Goal: Information Seeking & Learning: Learn about a topic

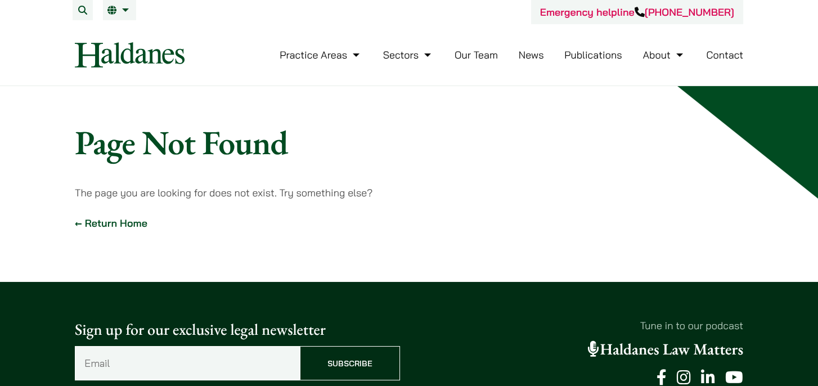
click at [533, 52] on link "News" at bounding box center [530, 54] width 25 height 13
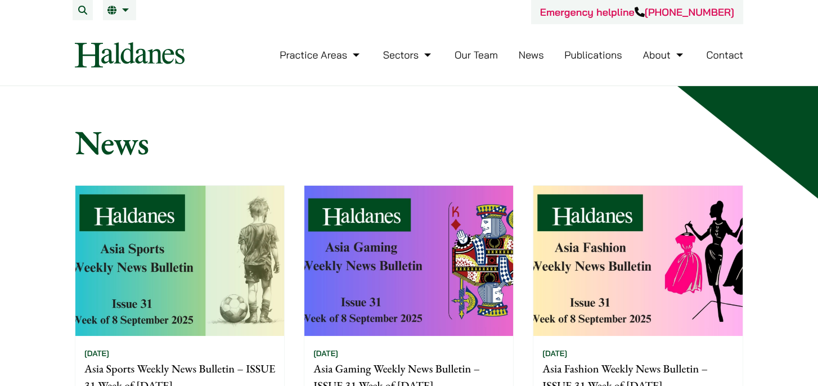
click at [602, 57] on link "Publications" at bounding box center [593, 54] width 58 height 13
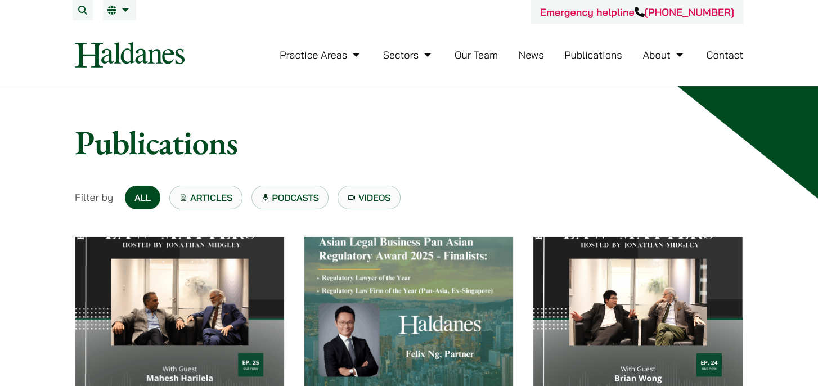
click at [642, 125] on h1 "Publications" at bounding box center [409, 142] width 668 height 40
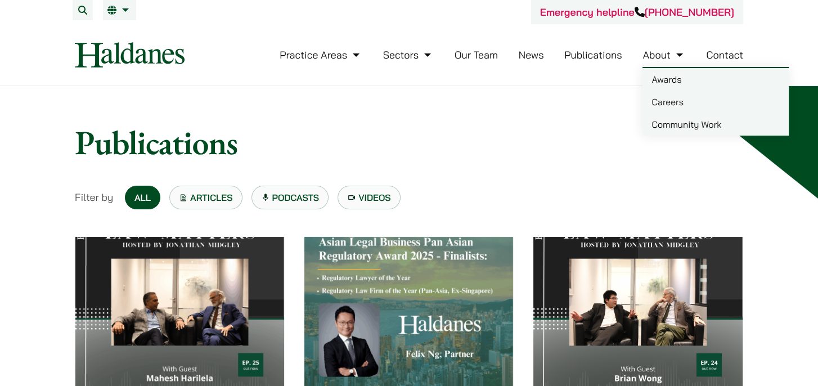
click at [537, 57] on link "News" at bounding box center [530, 54] width 25 height 13
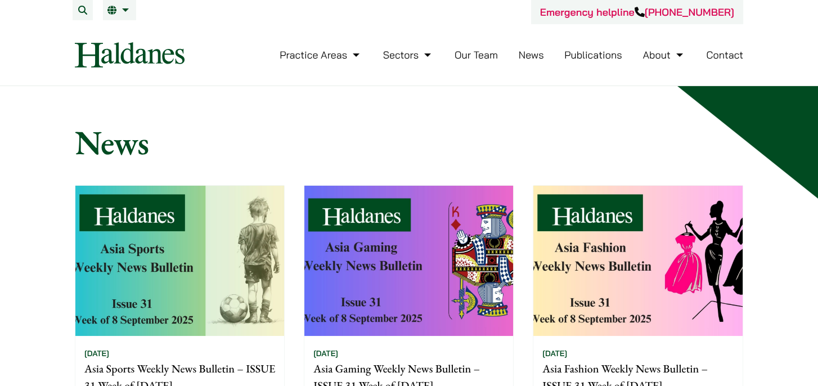
click at [580, 58] on link "Publications" at bounding box center [593, 54] width 58 height 13
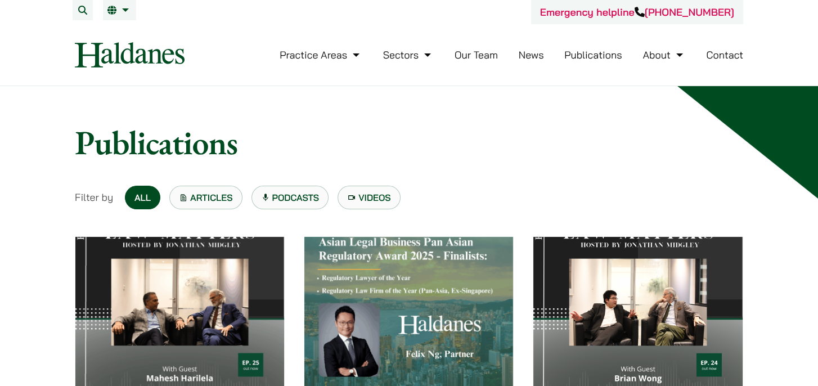
click at [101, 28] on nav "Practice Areas Antitrust and Competition Law Civil Litigation & Dispute Resolut…" at bounding box center [409, 54] width 668 height 61
click at [124, 44] on img at bounding box center [130, 54] width 110 height 25
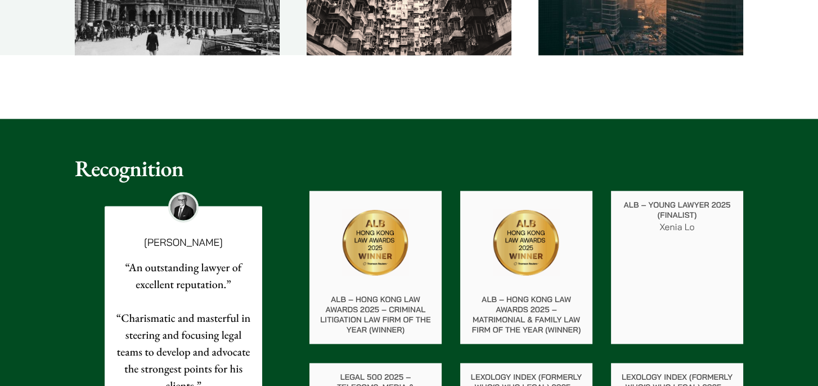
scroll to position [1968, 0]
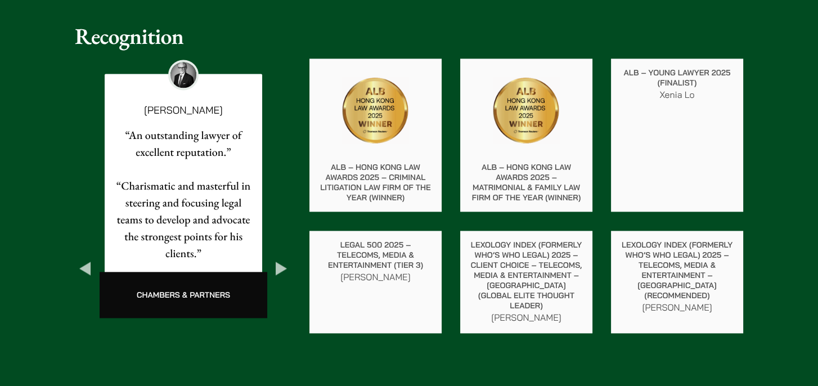
click at [379, 100] on img at bounding box center [374, 109] width 67 height 67
click at [355, 133] on img at bounding box center [374, 109] width 67 height 67
drag, startPoint x: 357, startPoint y: 115, endPoint x: 366, endPoint y: 115, distance: 8.5
click at [358, 115] on img at bounding box center [374, 109] width 67 height 67
click at [366, 115] on img at bounding box center [374, 109] width 67 height 67
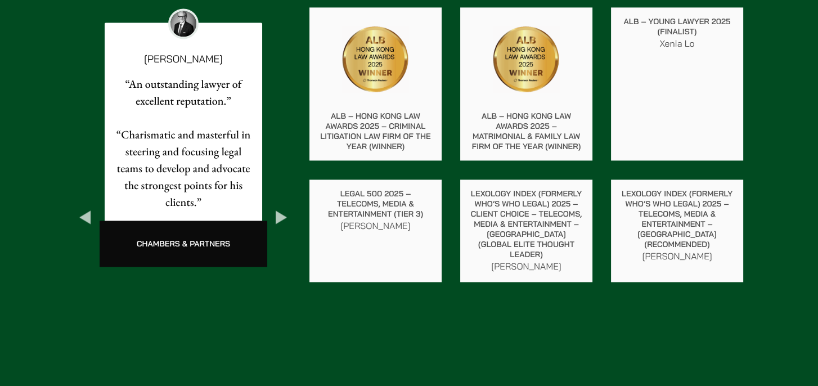
scroll to position [1912, 0]
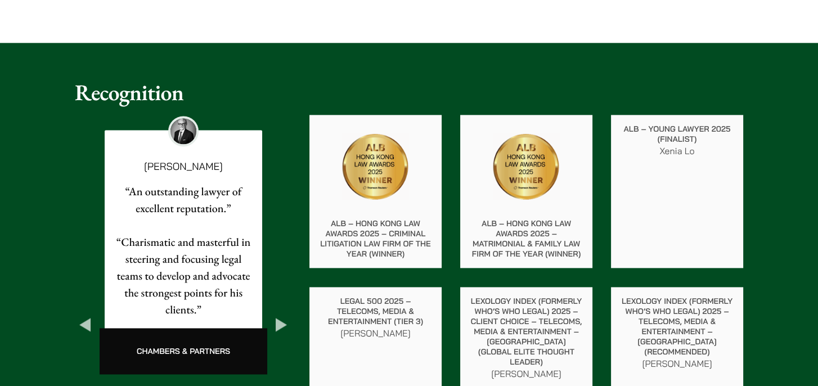
drag, startPoint x: 384, startPoint y: 143, endPoint x: 374, endPoint y: 160, distance: 19.4
click at [382, 144] on img at bounding box center [374, 166] width 67 height 67
drag, startPoint x: 365, startPoint y: 171, endPoint x: 346, endPoint y: 179, distance: 20.2
click at [346, 179] on img at bounding box center [374, 166] width 67 height 67
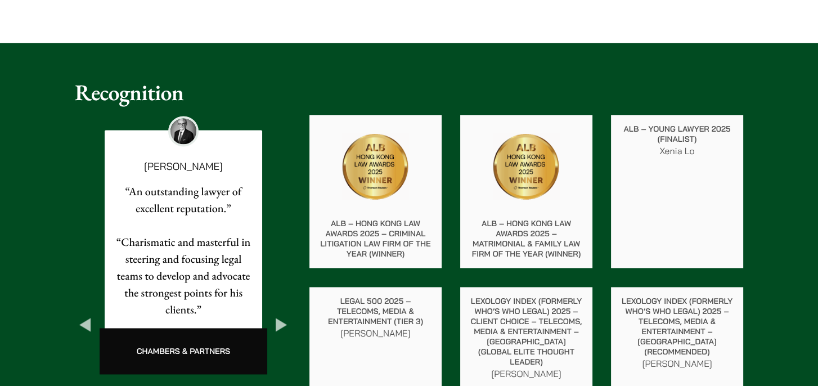
click at [366, 226] on p "ALB – Hong Kong Law Awards 2025 – Criminal Litigation Law Firm of the Year (Win…" at bounding box center [375, 238] width 114 height 40
click at [366, 227] on p "ALB – Hong Kong Law Awards 2025 – Criminal Litigation Law Firm of the Year (Win…" at bounding box center [375, 238] width 114 height 40
drag, startPoint x: 366, startPoint y: 227, endPoint x: 372, endPoint y: 249, distance: 22.8
click at [372, 249] on p "ALB – Hong Kong Law Awards 2025 – Criminal Litigation Law Firm of the Year (Win…" at bounding box center [375, 238] width 114 height 40
drag, startPoint x: 354, startPoint y: 223, endPoint x: 425, endPoint y: 258, distance: 79.7
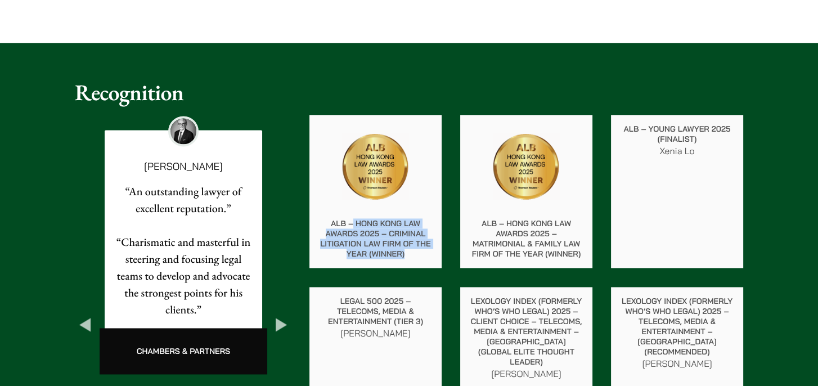
click at [425, 258] on div "ALB – Hong Kong Law Awards 2025 – Criminal Litigation Law Firm of the Year (Win…" at bounding box center [375, 238] width 132 height 58
click at [534, 242] on p "ALB – Hong Kong Law Awards 2025 – Matrimonial & Family Law Firm of the Year (Wi…" at bounding box center [526, 238] width 114 height 40
click at [525, 158] on img at bounding box center [525, 166] width 67 height 67
click at [521, 169] on img at bounding box center [525, 166] width 67 height 67
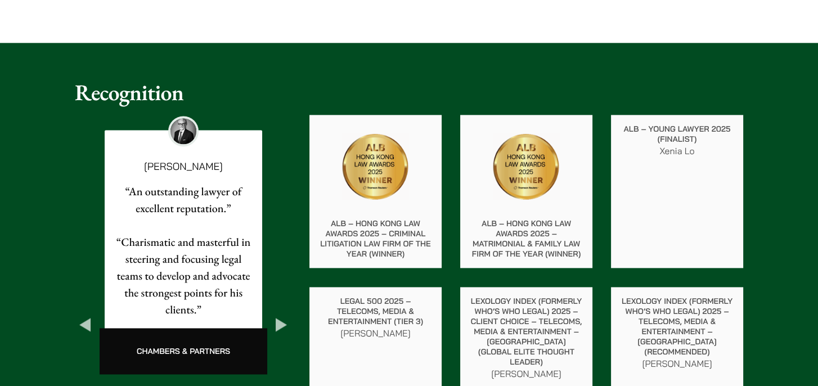
click at [521, 169] on img at bounding box center [525, 166] width 67 height 67
drag, startPoint x: 528, startPoint y: 245, endPoint x: 513, endPoint y: 246, distance: 14.7
click at [513, 246] on p "ALB – Hong Kong Law Awards 2025 – Matrimonial & Family Law Firm of the Year (Wi…" at bounding box center [526, 238] width 114 height 40
click at [515, 232] on p "ALB – Hong Kong Law Awards 2025 – Matrimonial & Family Law Firm of the Year (Wi…" at bounding box center [526, 238] width 114 height 40
